Goal: Check status: Check status

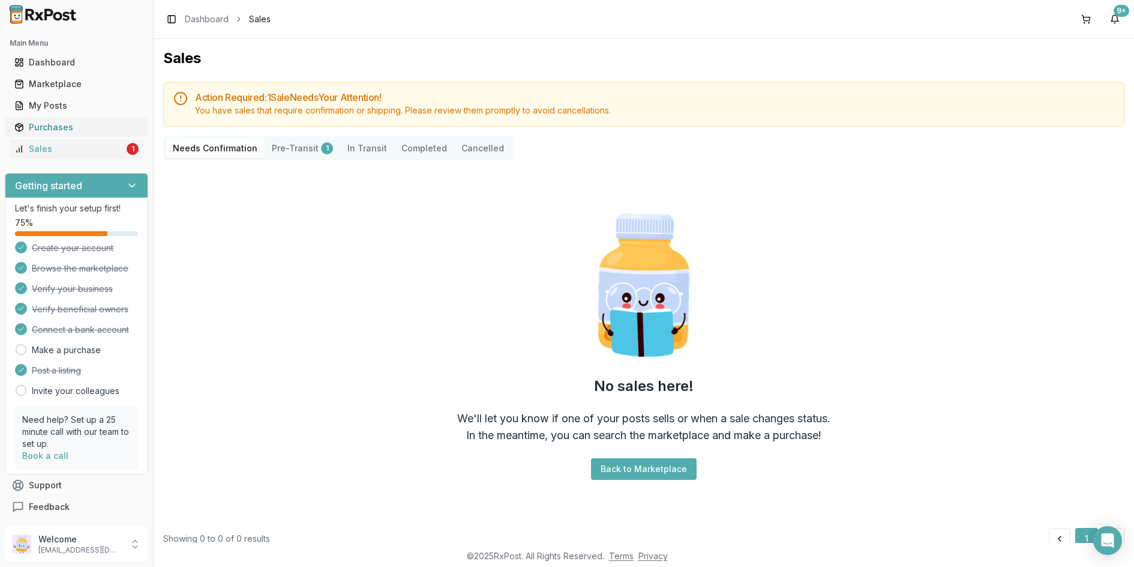
click at [70, 121] on div "Purchases" at bounding box center [76, 127] width 124 height 12
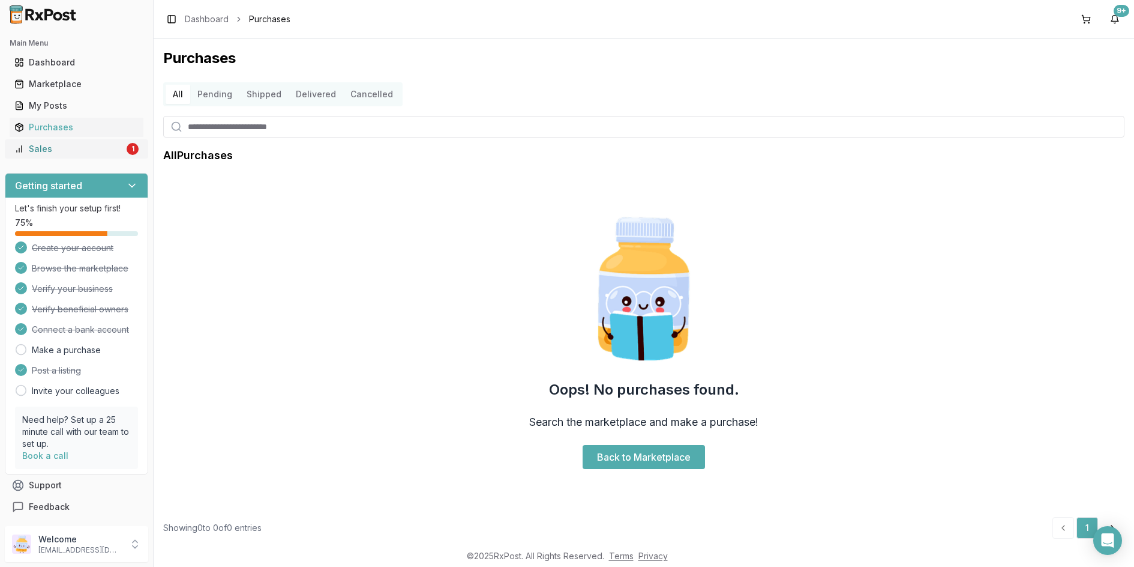
click at [64, 145] on div "Sales" at bounding box center [69, 149] width 110 height 12
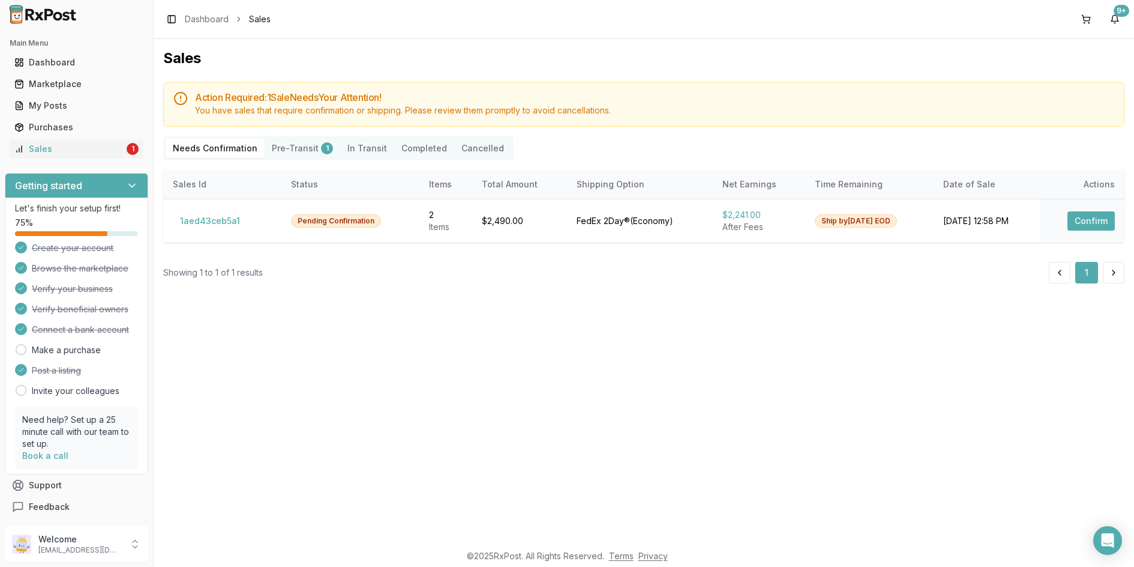
click at [311, 153] on button "Pre-Transit 1" at bounding box center [303, 148] width 76 height 19
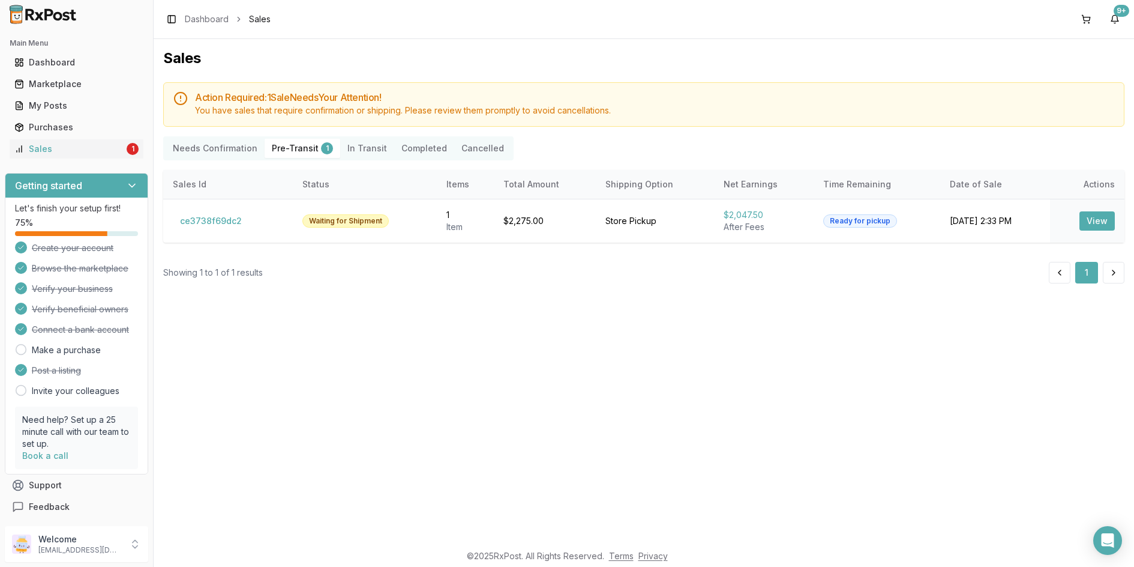
click at [240, 148] on Confirmation "Needs Confirmation" at bounding box center [215, 148] width 99 height 19
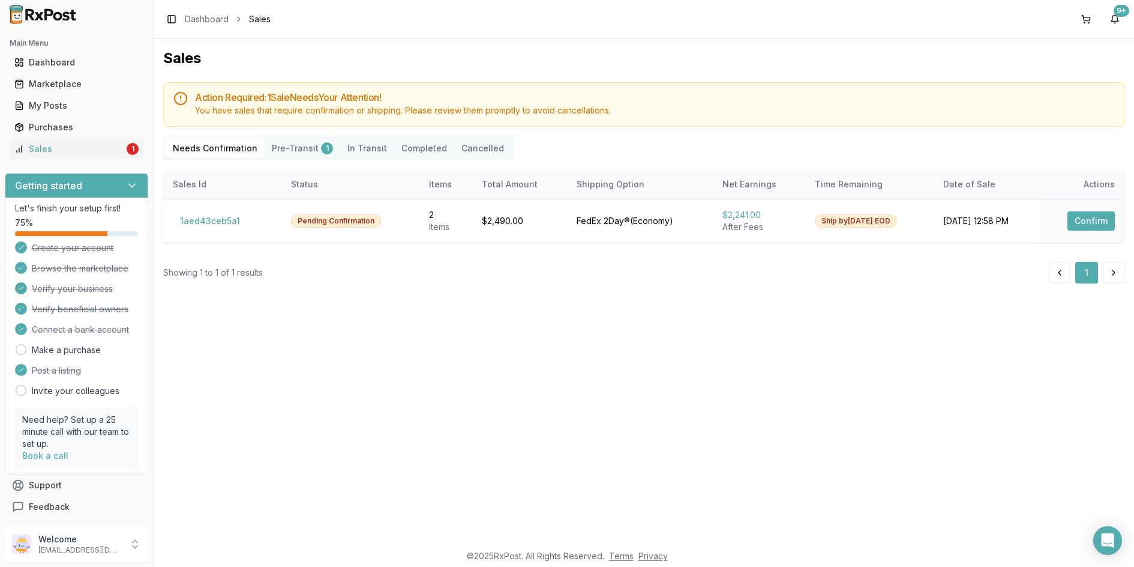
click at [299, 148] on button "Pre-Transit 1" at bounding box center [303, 148] width 76 height 19
click at [223, 147] on Confirmation "Needs Confirmation" at bounding box center [215, 148] width 99 height 19
click at [469, 146] on button "Cancelled" at bounding box center [497, 148] width 57 height 19
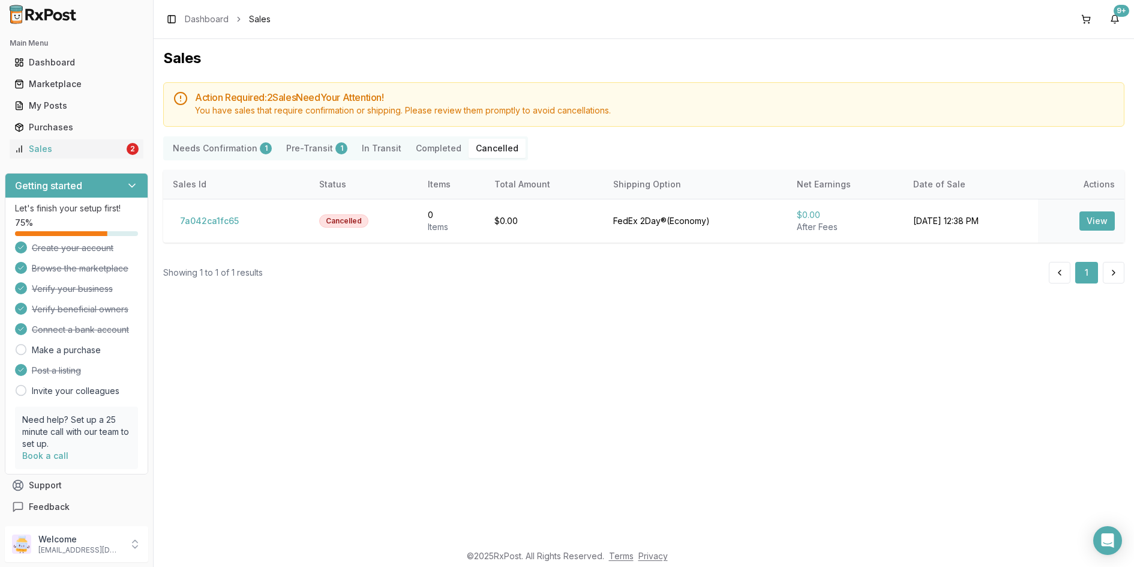
click at [209, 141] on Confirmation "Needs Confirmation 1" at bounding box center [222, 148] width 113 height 19
